Goal: Find specific page/section: Find specific page/section

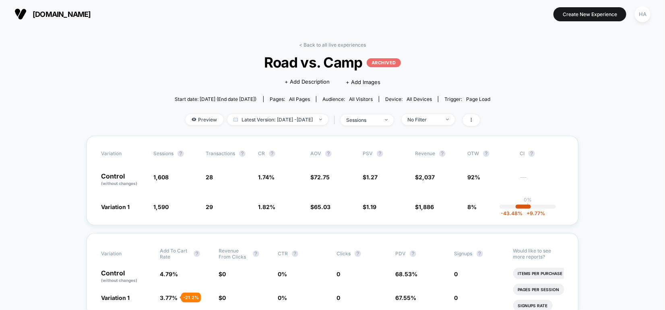
click at [330, 45] on link "< Back to all live experiences" at bounding box center [332, 45] width 67 height 6
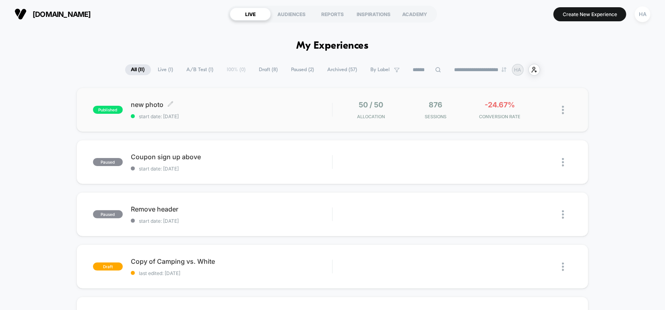
click at [266, 113] on span "start date: [DATE]" at bounding box center [231, 116] width 201 height 6
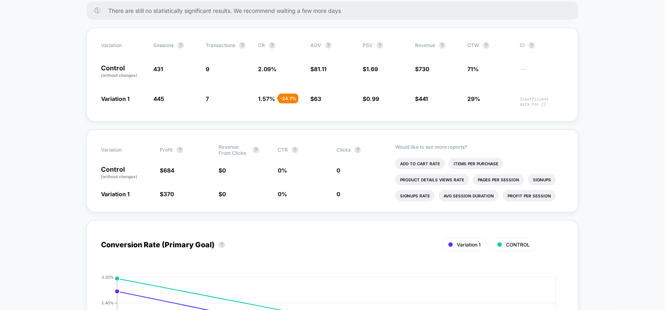
scroll to position [135, 0]
click at [414, 163] on li "Add To Cart Rate" at bounding box center [419, 162] width 49 height 11
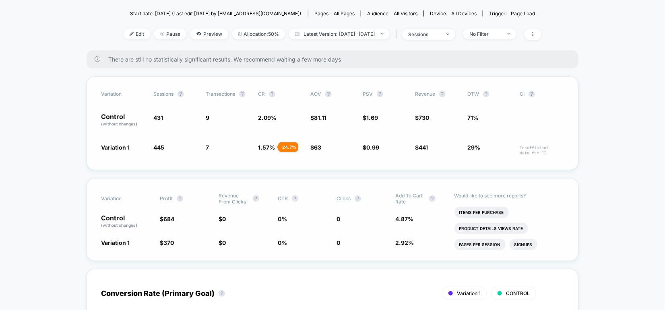
scroll to position [58, 0]
